Goal: Task Accomplishment & Management: Use online tool/utility

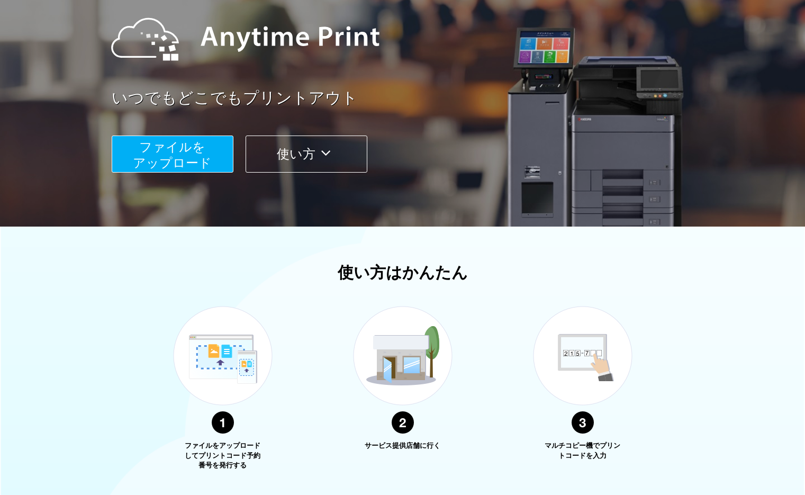
scroll to position [117, 0]
click at [339, 135] on div "ファイルを ​​アップロード 使い方" at bounding box center [416, 146] width 608 height 53
click at [336, 146] on icon at bounding box center [325, 154] width 21 height 16
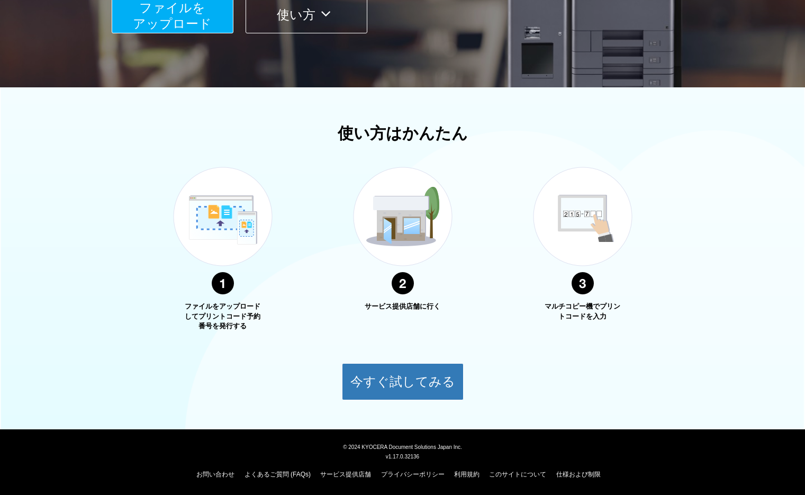
scroll to position [257, 0]
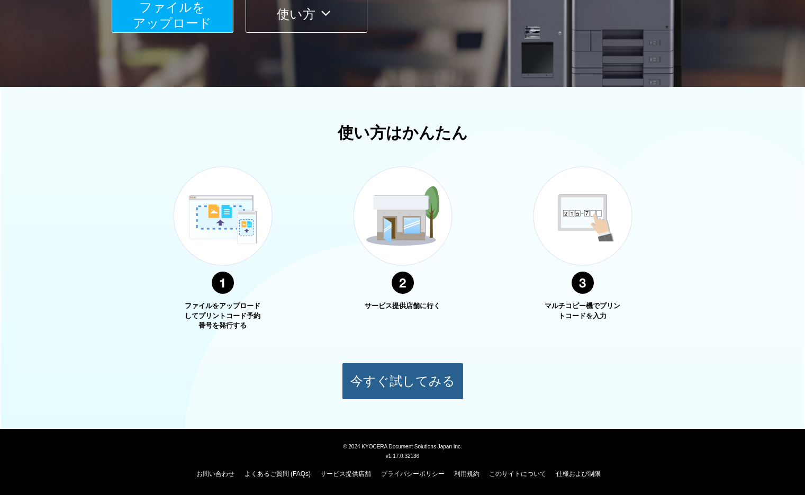
click at [425, 384] on button "今すぐ試してみる" at bounding box center [403, 380] width 122 height 37
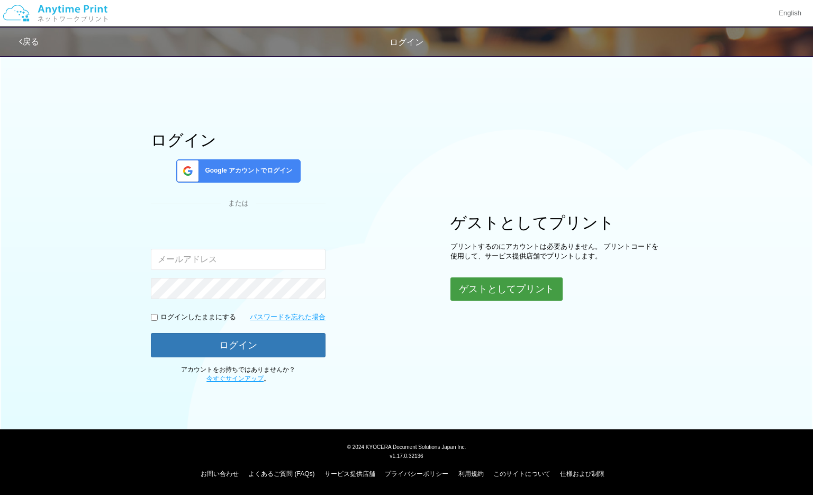
click at [482, 281] on button "ゲストとしてプリント" at bounding box center [506, 288] width 112 height 23
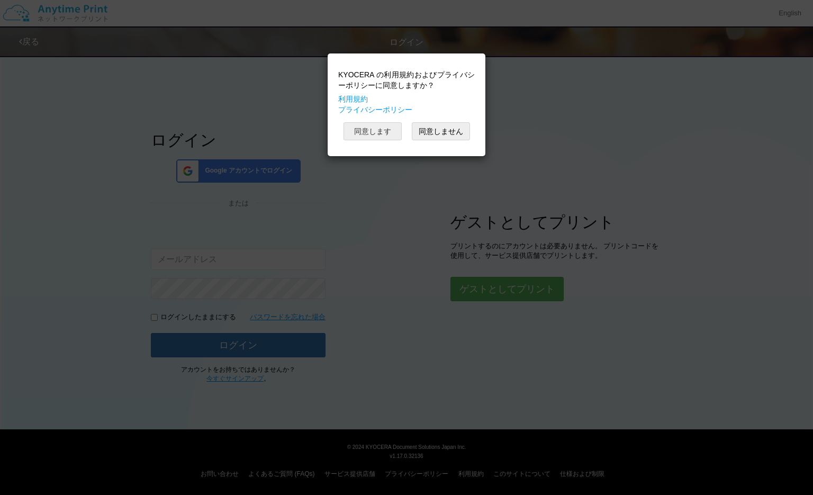
click at [366, 130] on button "同意します" at bounding box center [372, 131] width 58 height 18
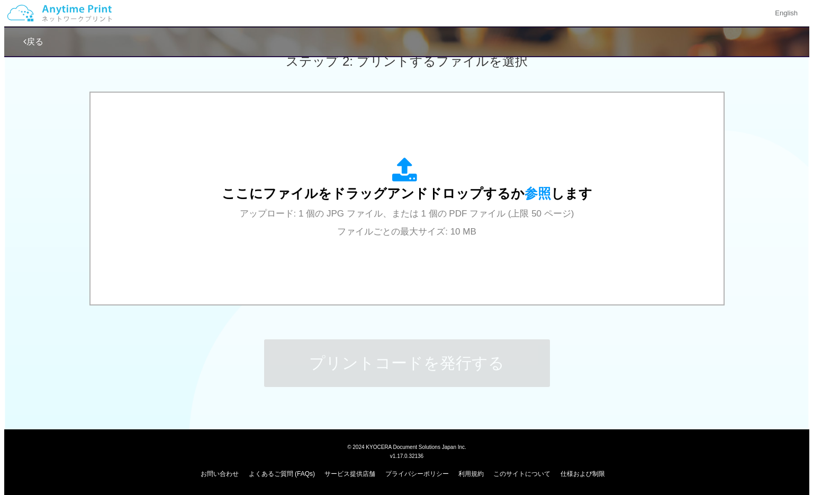
scroll to position [279, 0]
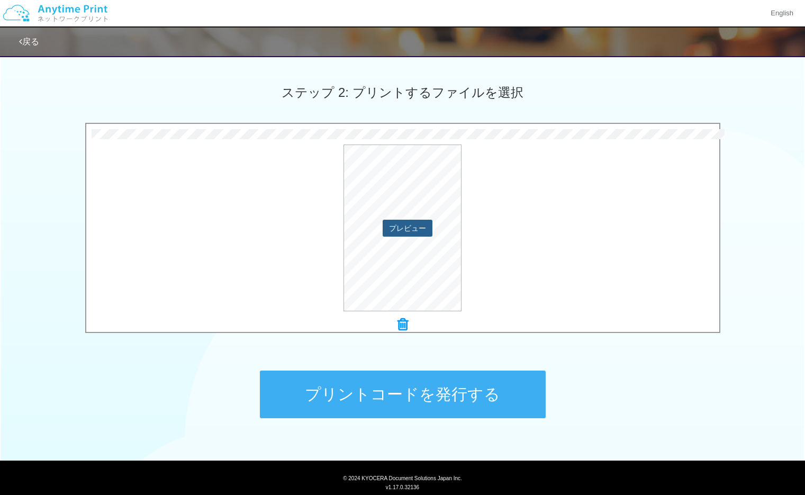
click at [406, 225] on button "プレビュー" at bounding box center [408, 228] width 50 height 17
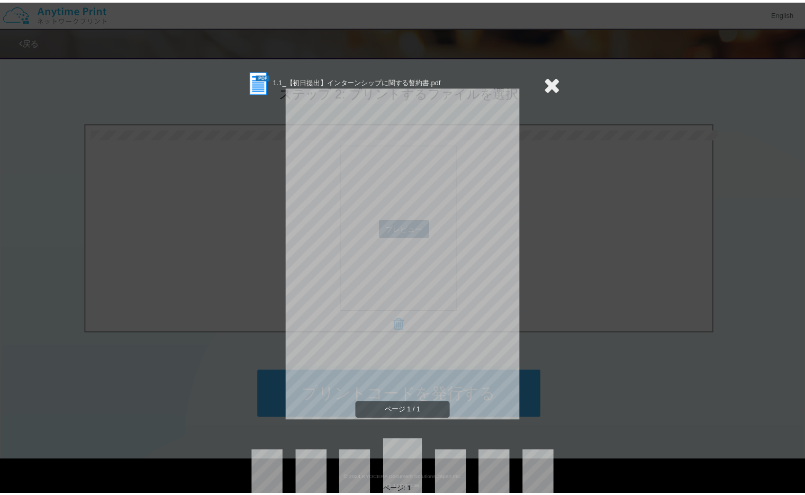
scroll to position [16, 0]
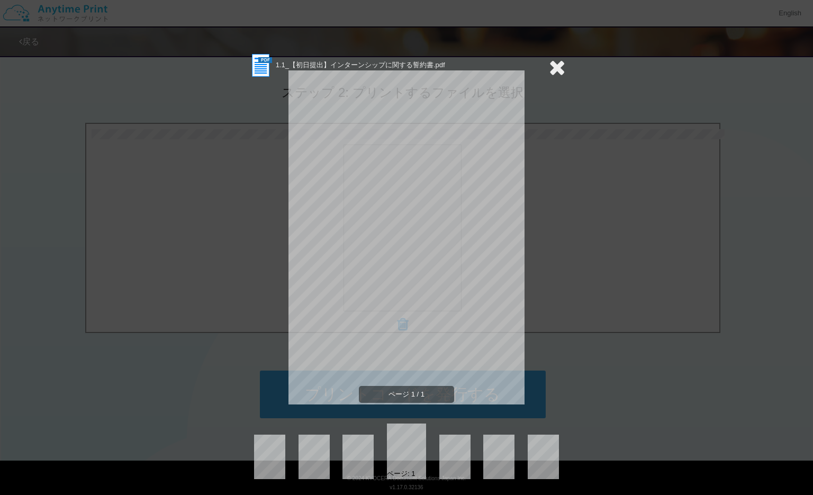
click at [556, 71] on icon at bounding box center [557, 67] width 16 height 21
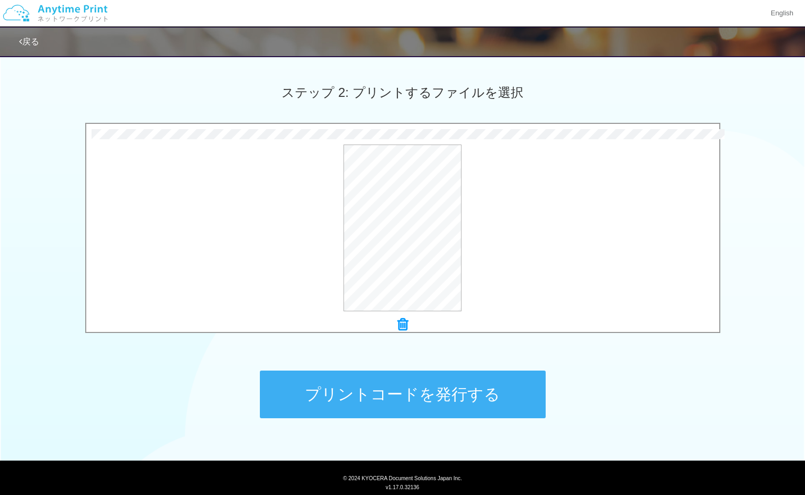
click at [460, 388] on button "プリントコードを発行する" at bounding box center [403, 394] width 286 height 48
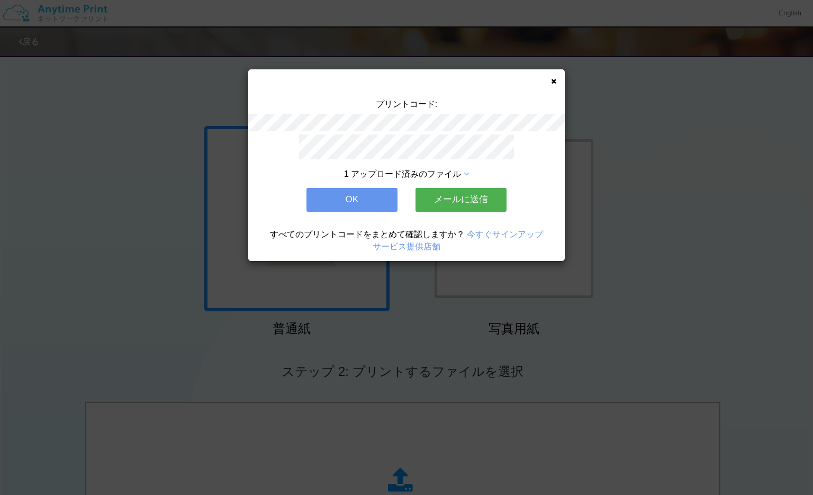
click at [456, 198] on button "メールに送信" at bounding box center [460, 199] width 91 height 23
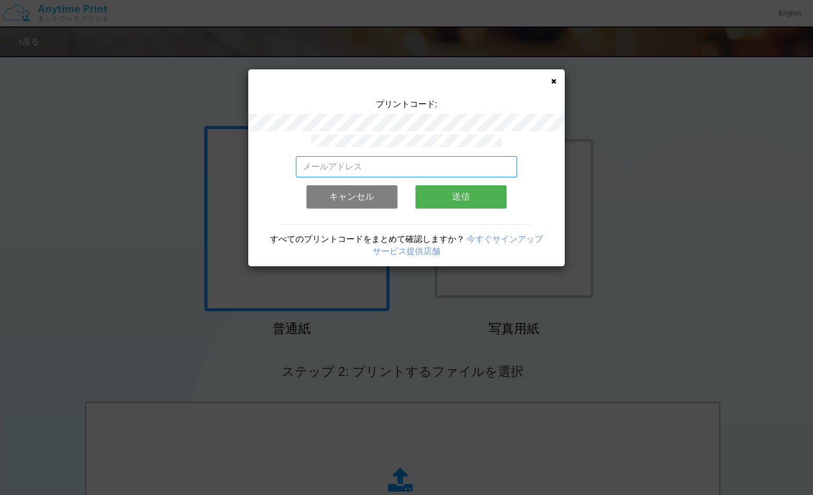
click at [426, 157] on input "email" at bounding box center [407, 166] width 222 height 21
type input "b"
click at [348, 160] on input "basketball..[DATE][EMAIL_ADDRESS][DOMAIN_NAME]" at bounding box center [407, 166] width 222 height 21
type input "[EMAIL_ADDRESS][DATE][DOMAIN_NAME]"
click at [451, 197] on button "送信" at bounding box center [460, 196] width 91 height 23
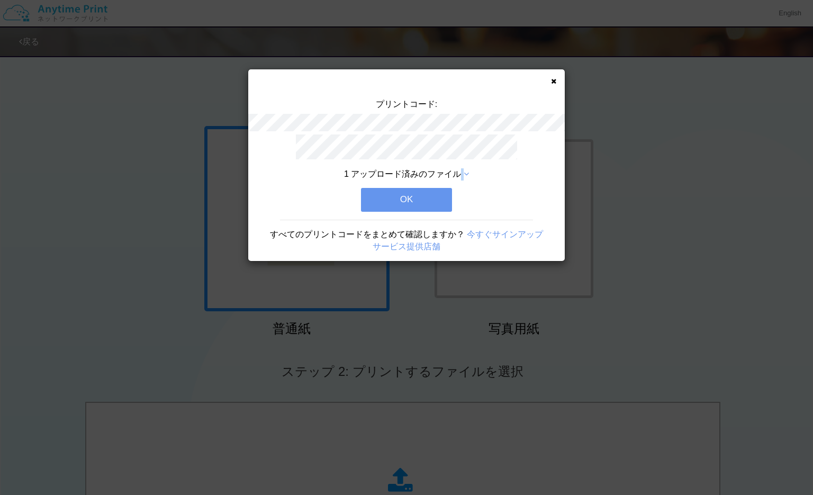
drag, startPoint x: 462, startPoint y: 171, endPoint x: 468, endPoint y: 171, distance: 6.3
click at [468, 171] on div "1 アップロード済みのファイル" at bounding box center [407, 174] width 222 height 12
click at [468, 171] on icon at bounding box center [466, 174] width 5 height 8
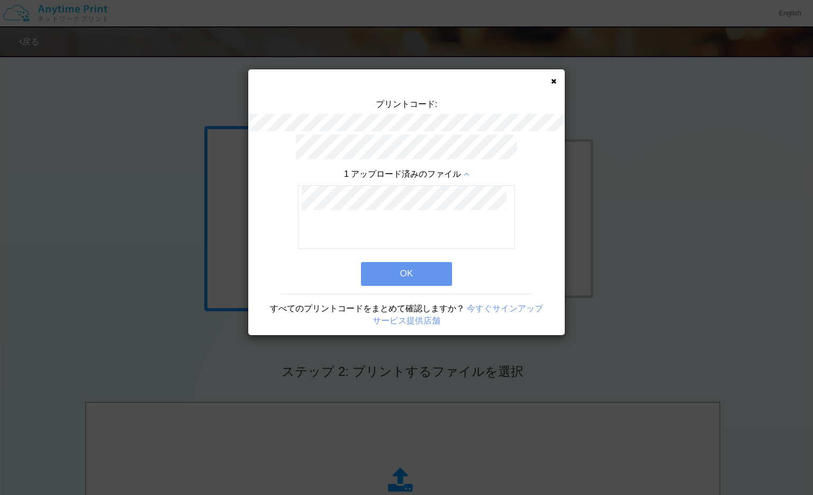
click at [433, 265] on button "OK" at bounding box center [406, 273] width 91 height 23
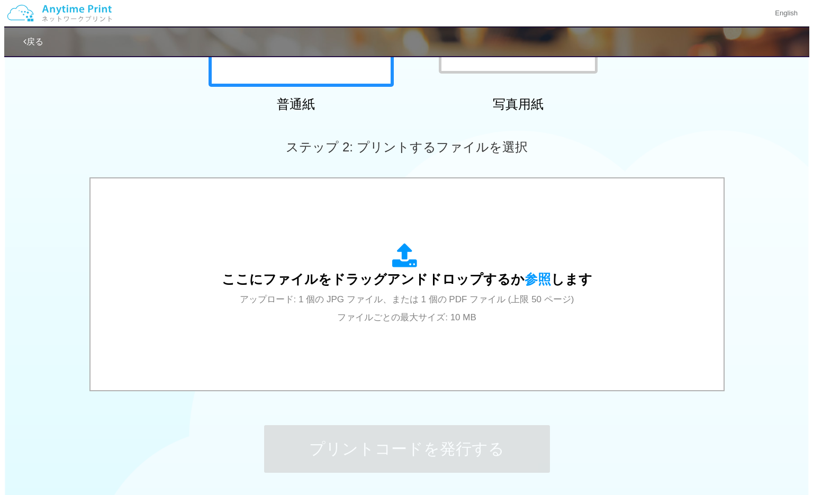
scroll to position [310, 0]
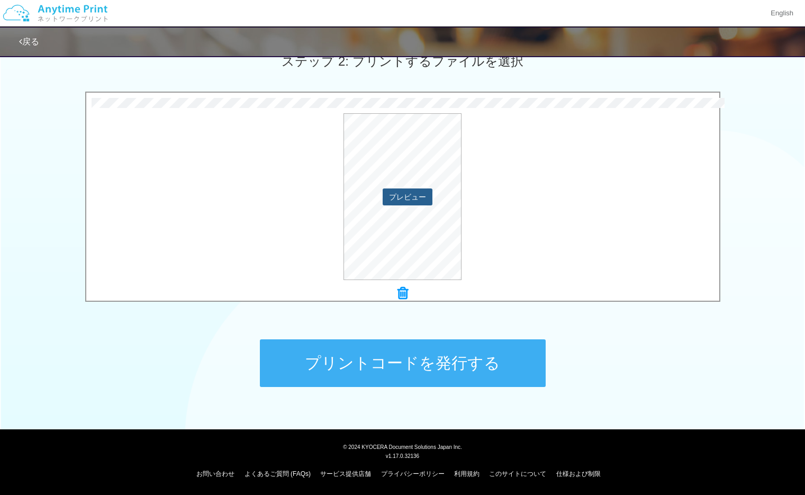
click at [406, 193] on button "プレビュー" at bounding box center [408, 196] width 50 height 17
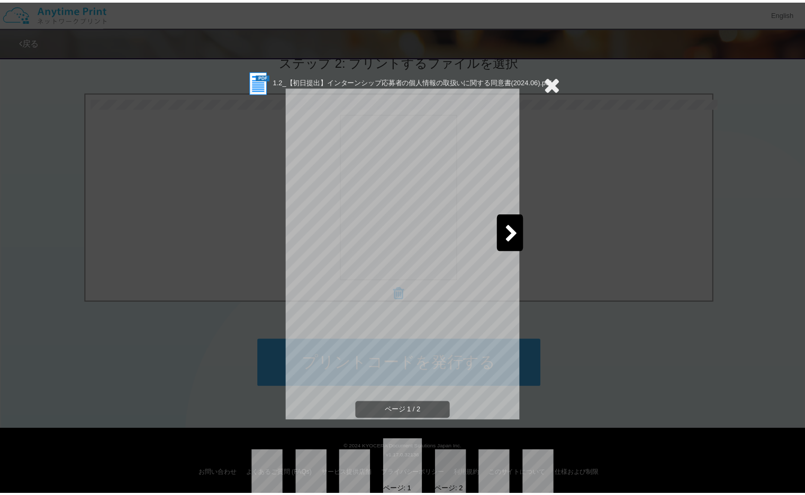
scroll to position [16, 0]
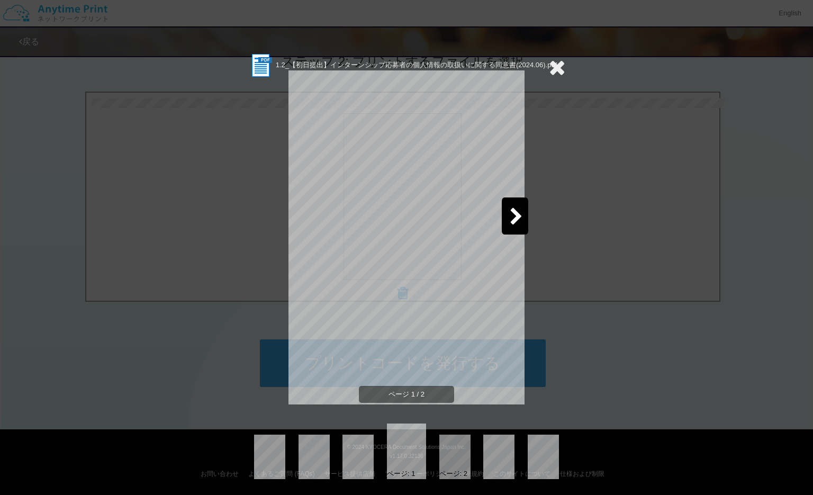
click at [518, 225] on icon at bounding box center [516, 217] width 13 height 19
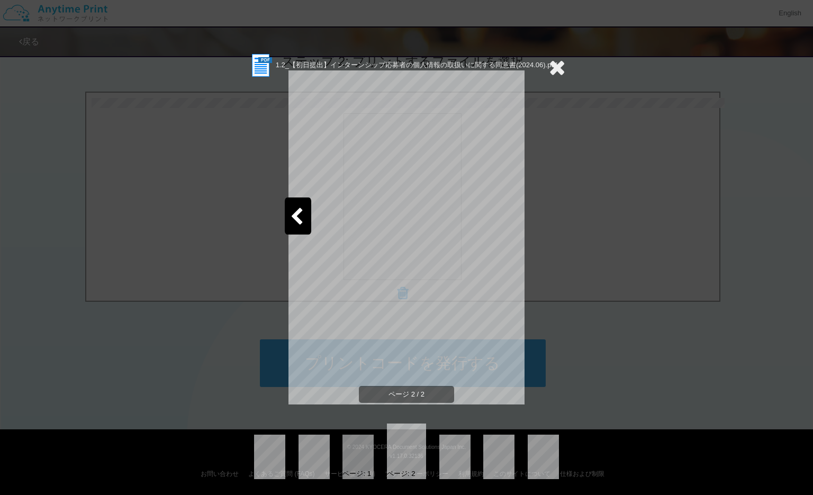
click at [549, 62] on icon at bounding box center [557, 67] width 16 height 21
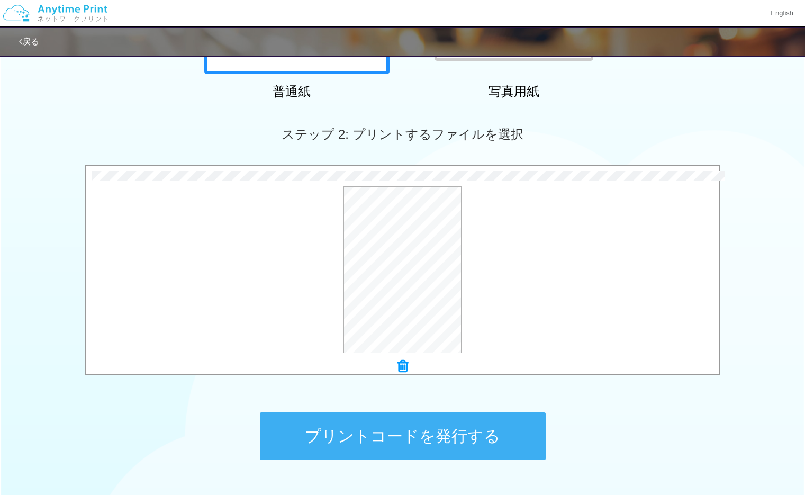
scroll to position [310, 0]
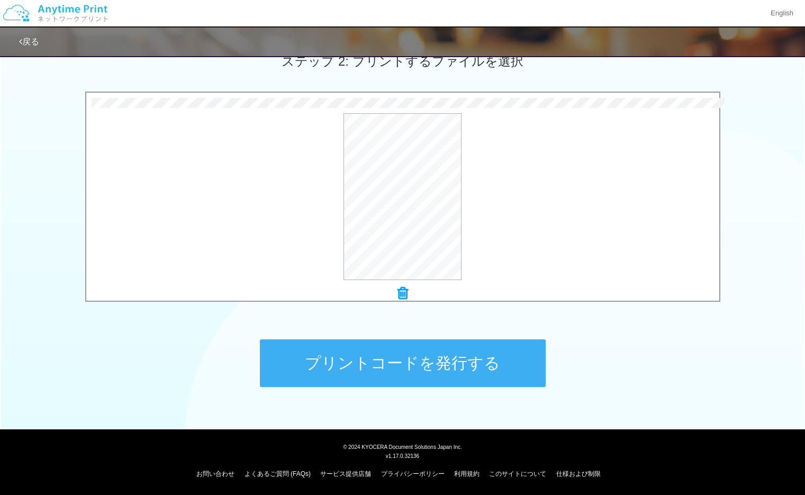
click at [480, 348] on button "プリントコードを発行する" at bounding box center [403, 363] width 286 height 48
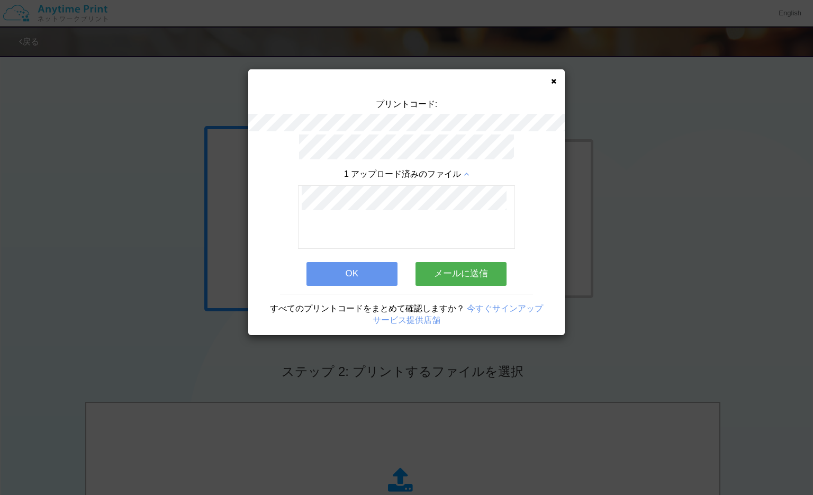
click at [452, 263] on button "メールに送信" at bounding box center [460, 273] width 91 height 23
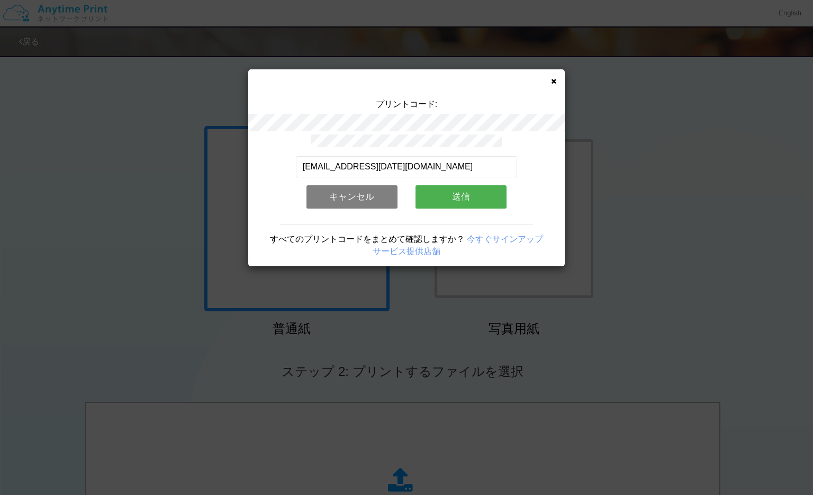
click at [443, 199] on button "送信" at bounding box center [460, 196] width 91 height 23
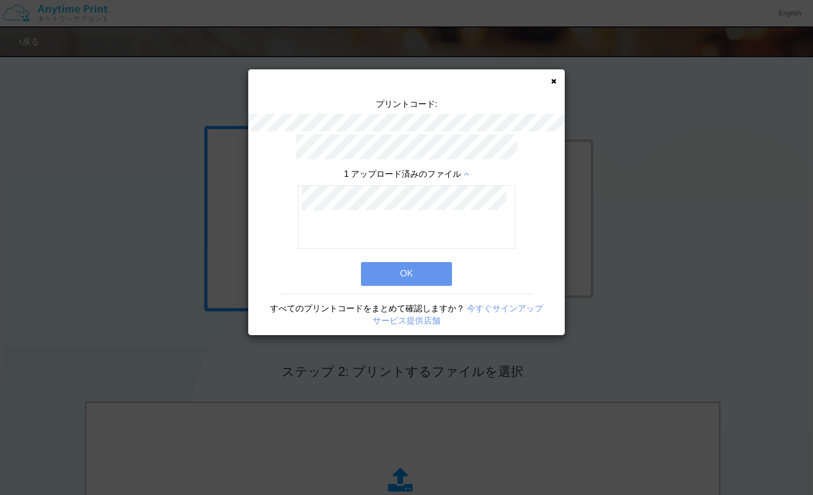
click at [435, 271] on button "OK" at bounding box center [406, 273] width 91 height 23
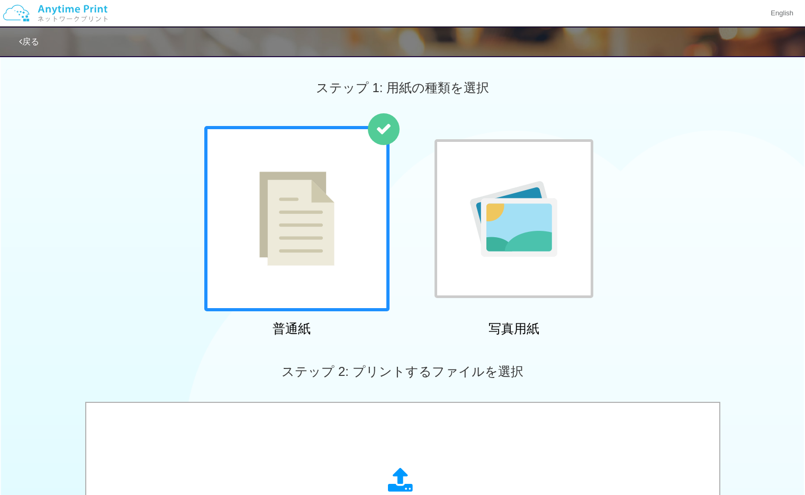
scroll to position [310, 0]
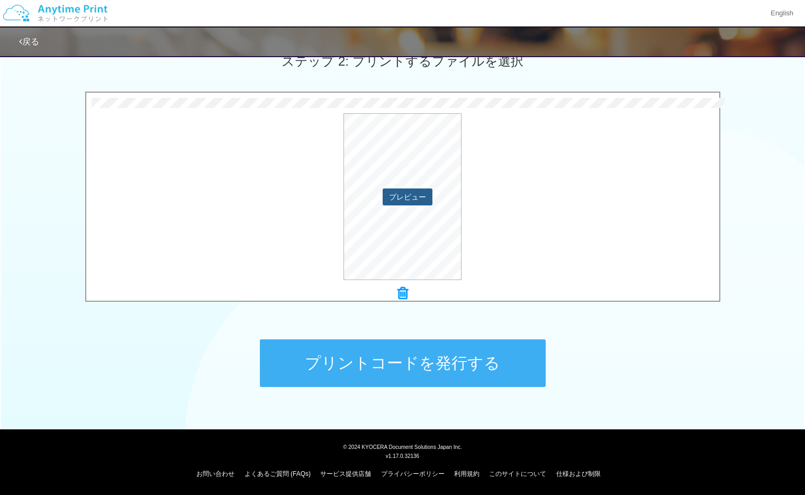
click at [399, 204] on button "プレビュー" at bounding box center [408, 196] width 50 height 17
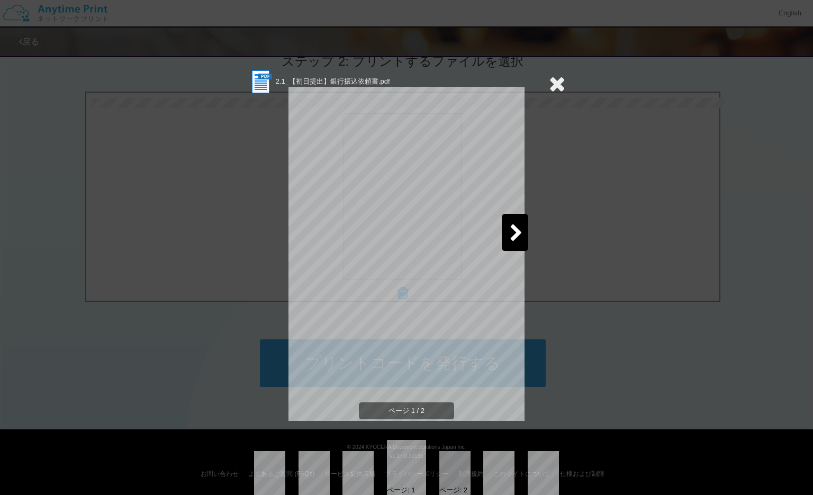
click at [510, 234] on icon at bounding box center [516, 233] width 13 height 19
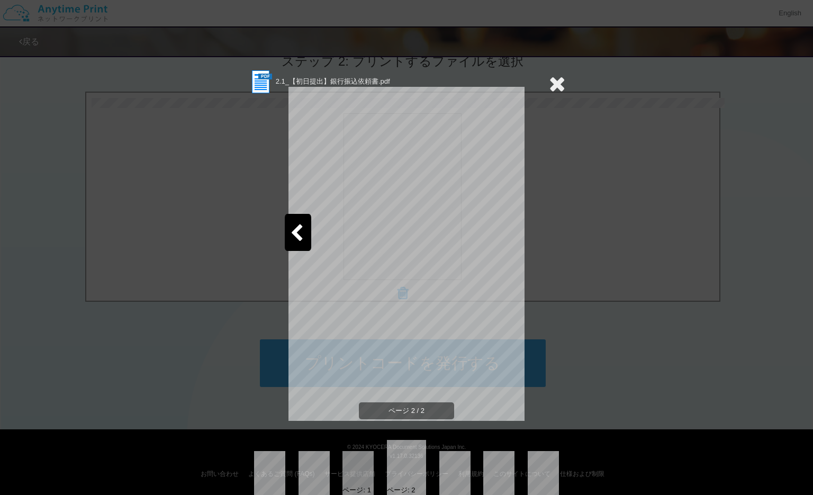
click at [553, 78] on icon at bounding box center [557, 83] width 16 height 21
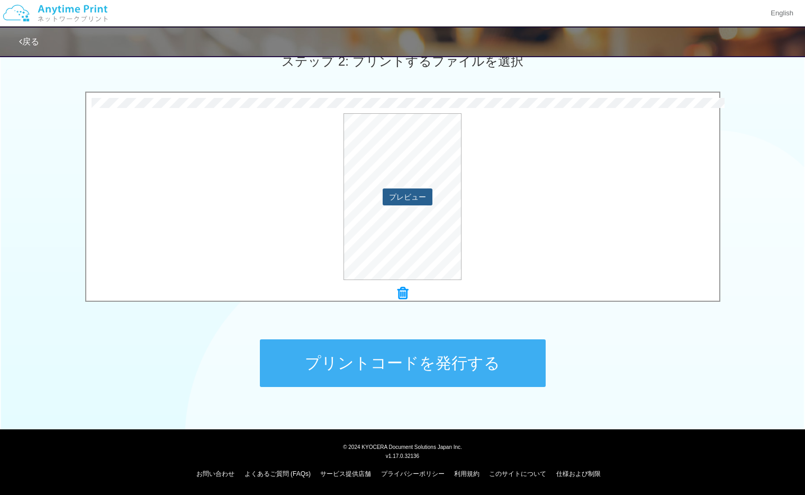
click at [401, 201] on button "プレビュー" at bounding box center [408, 196] width 50 height 17
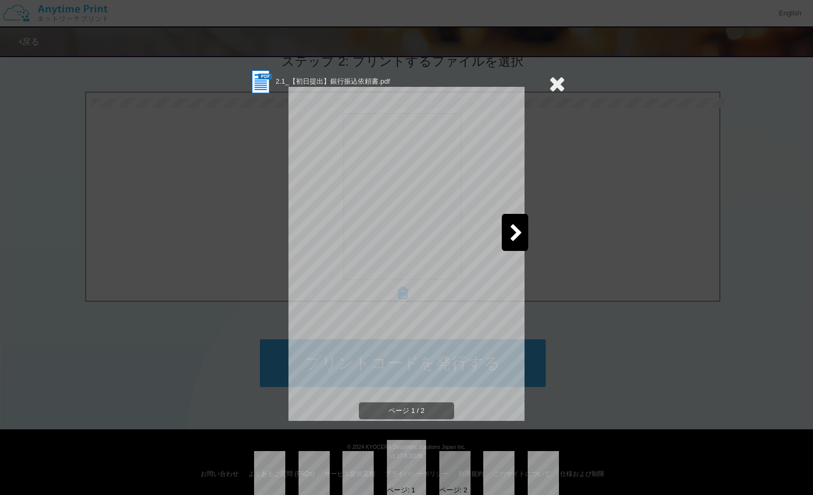
click at [502, 219] on div at bounding box center [515, 232] width 26 height 37
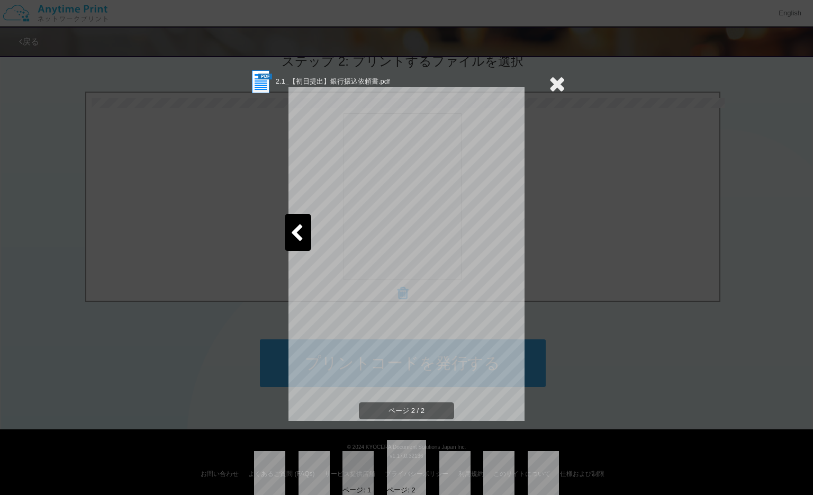
click at [553, 83] on icon at bounding box center [557, 83] width 16 height 21
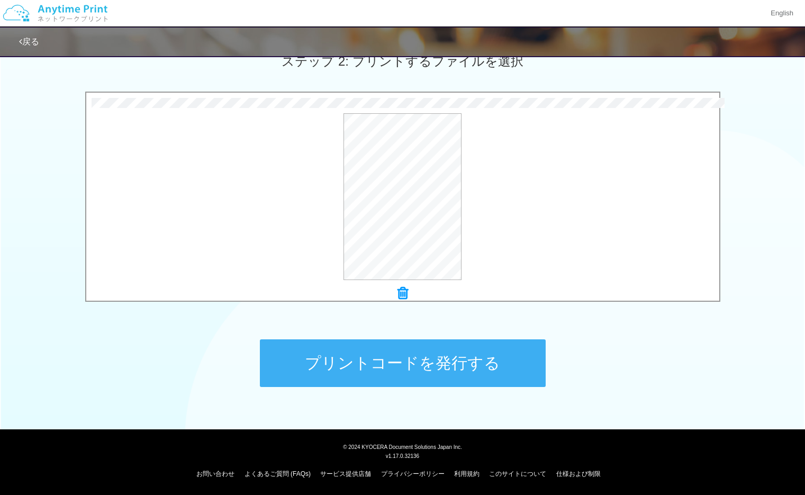
click at [457, 361] on button "プリントコードを発行する" at bounding box center [403, 363] width 286 height 48
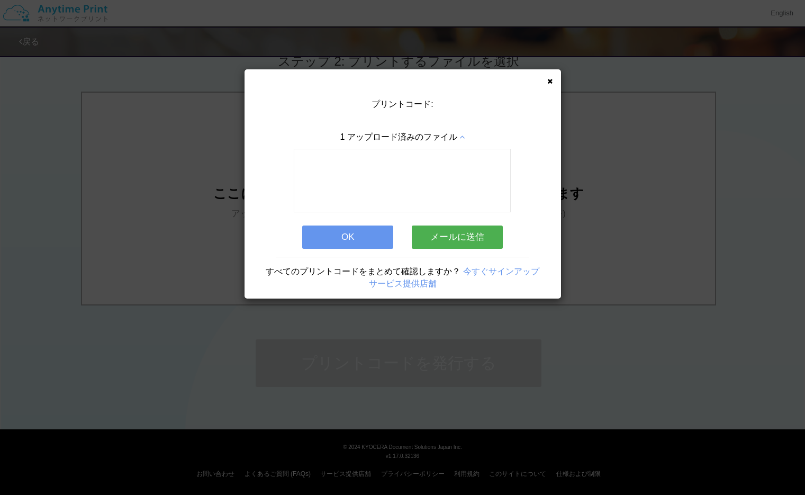
scroll to position [0, 0]
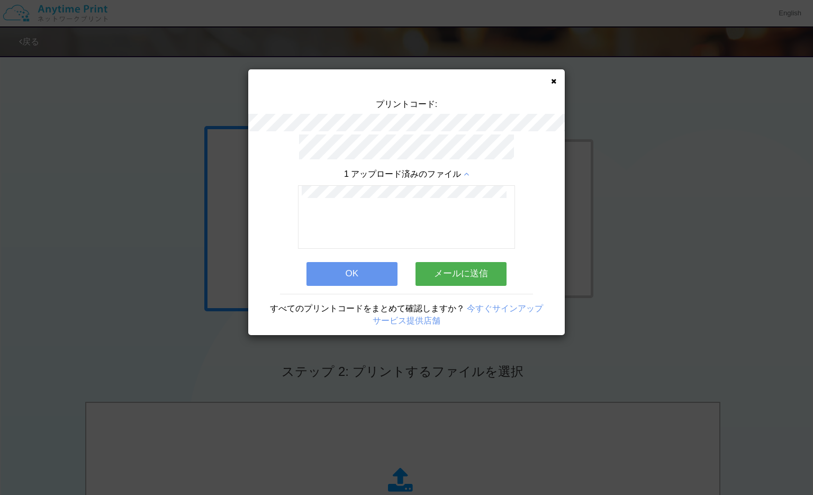
click at [446, 271] on button "メールに送信" at bounding box center [460, 273] width 91 height 23
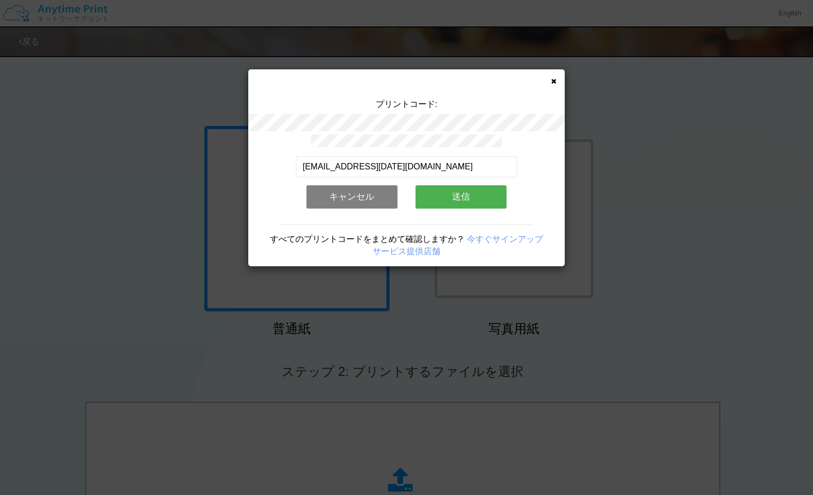
click at [454, 195] on button "送信" at bounding box center [460, 196] width 91 height 23
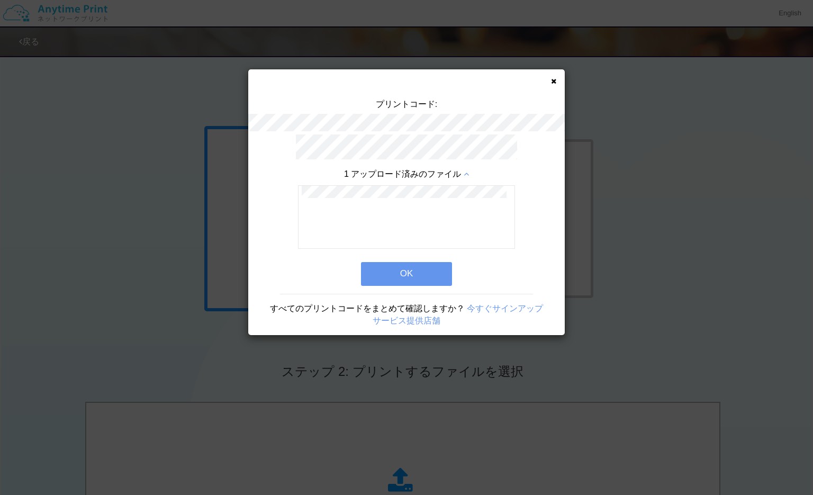
click at [423, 266] on button "OK" at bounding box center [406, 273] width 91 height 23
